Goal: Information Seeking & Learning: Learn about a topic

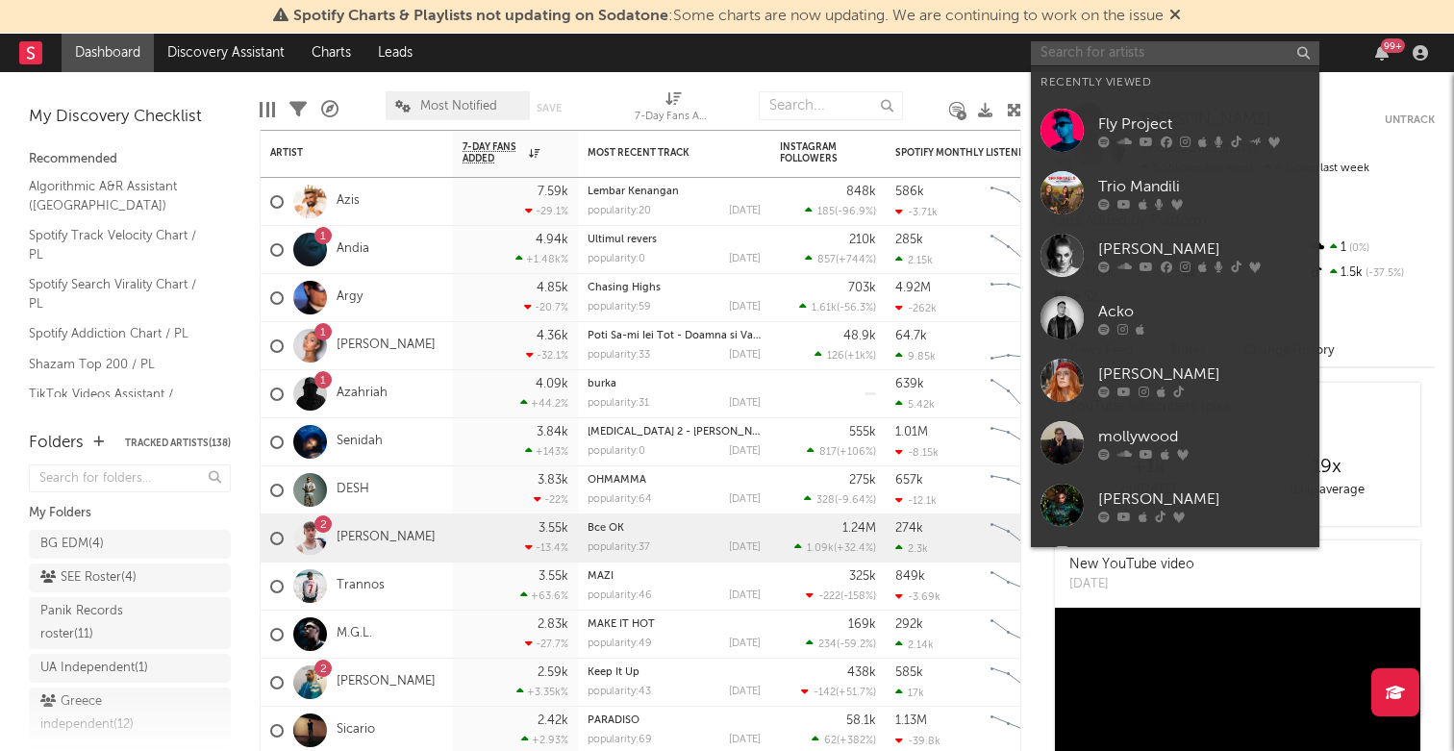
click at [1147, 55] on input "text" at bounding box center [1175, 53] width 288 height 24
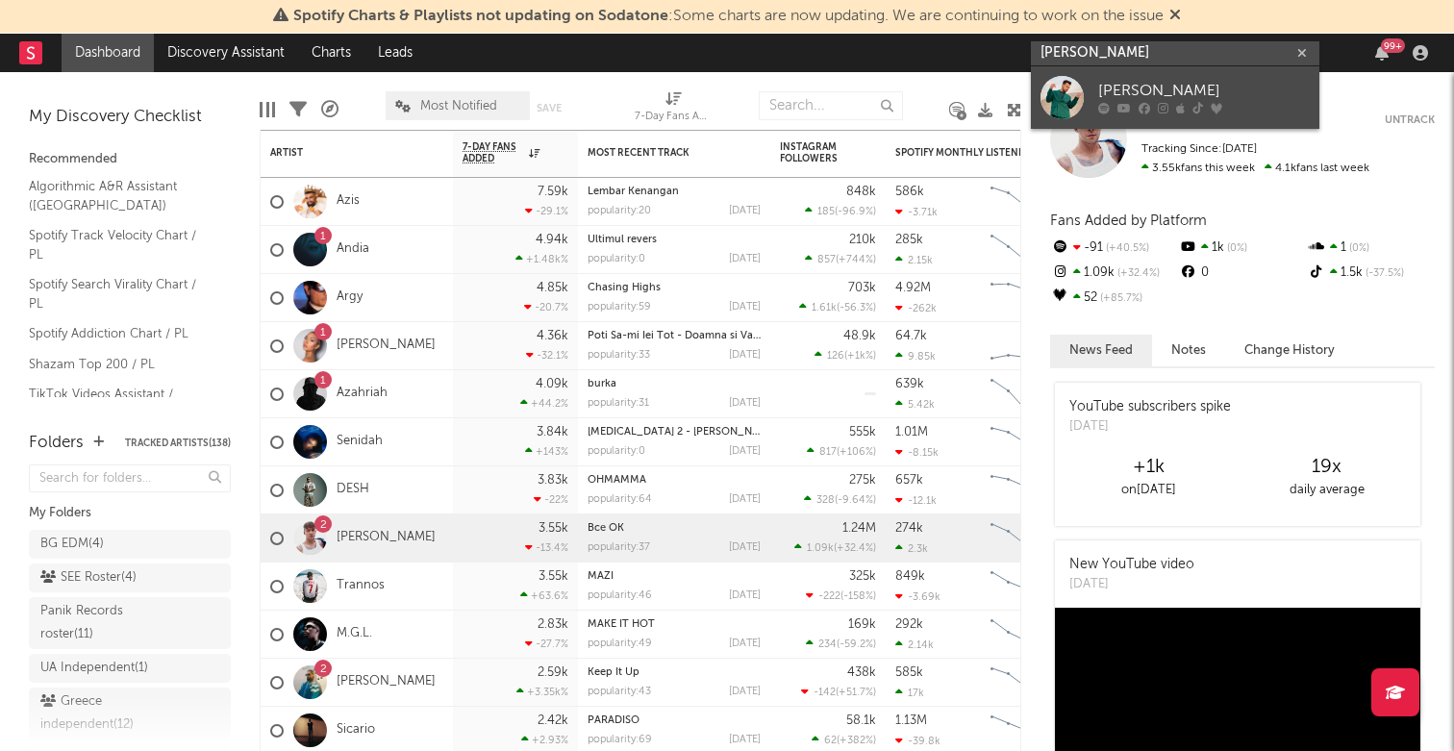
type input "bogdan medvedi"
click at [1122, 85] on div "Bogdan Medvedi" at bounding box center [1204, 91] width 212 height 23
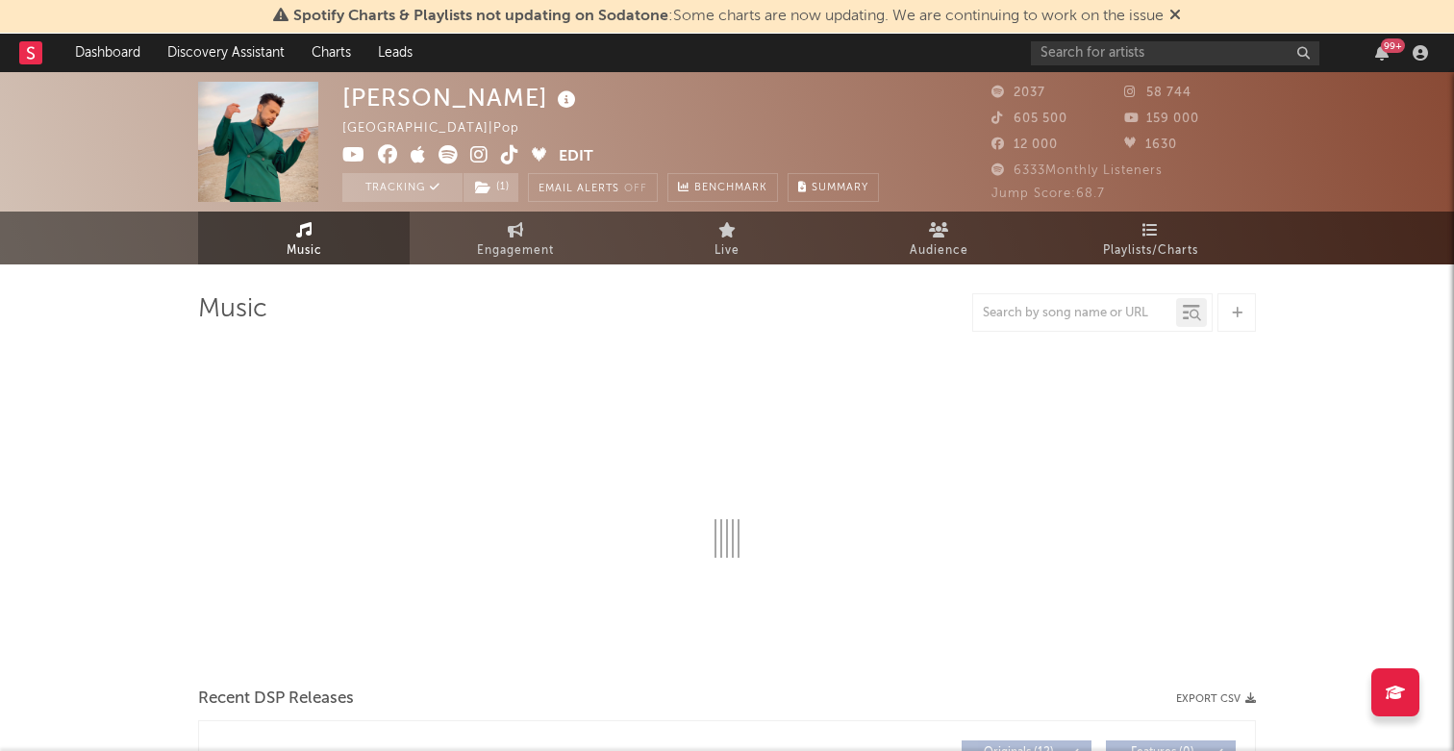
select select "1w"
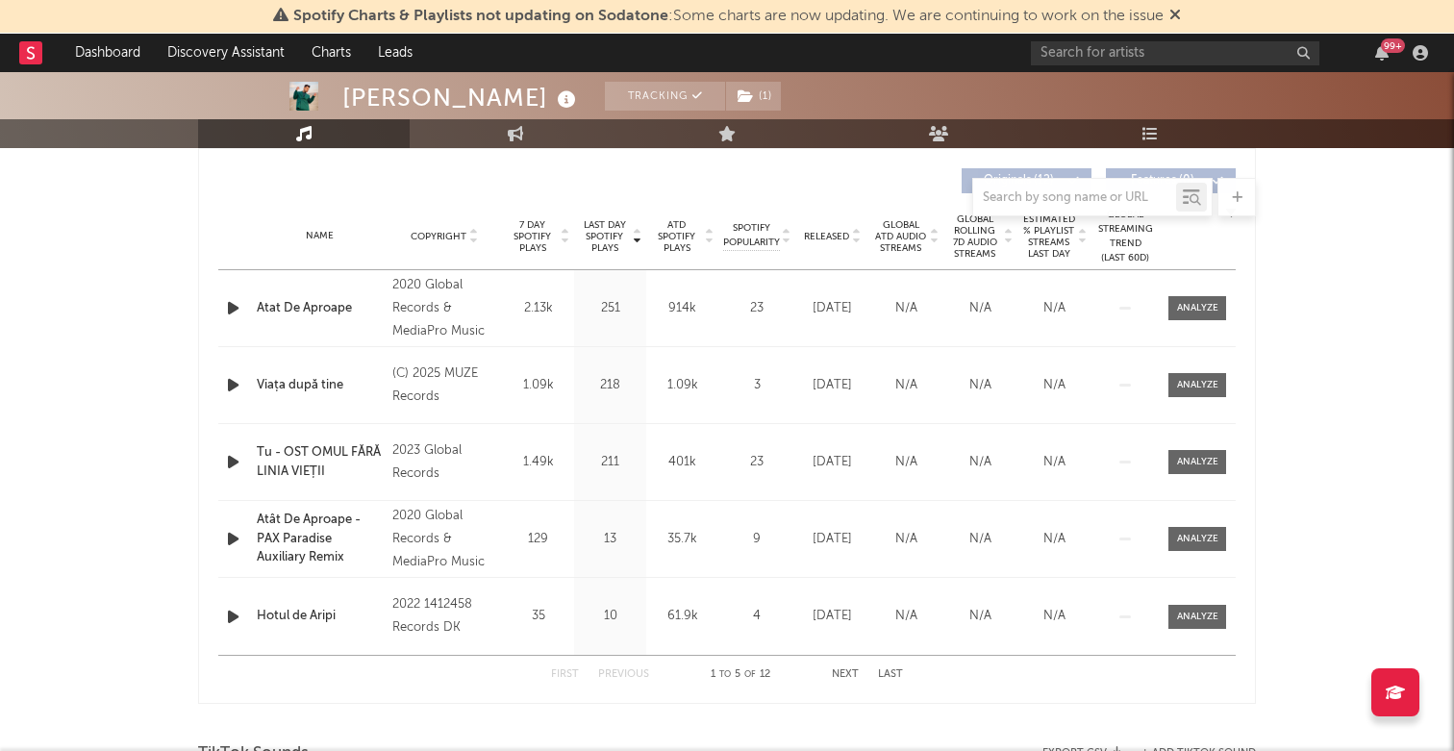
scroll to position [722, 0]
click at [675, 233] on span "ATD Spotify Plays" at bounding box center [676, 238] width 51 height 35
